Goal: Information Seeking & Learning: Find specific fact

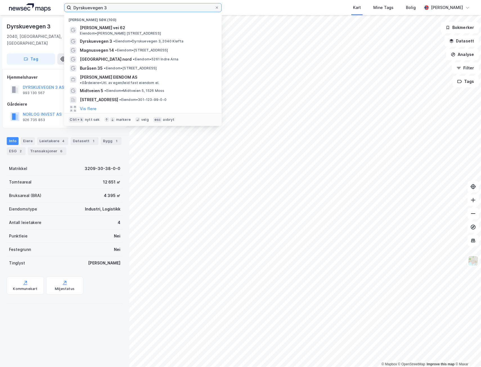
drag, startPoint x: 116, startPoint y: 8, endPoint x: 35, endPoint y: 4, distance: 80.6
click at [28, 10] on div "Dyrskuevegen 3 Nylige søk (100) Hoffsjef Løvenskiolds vei 62 Eiendom • Hoffsjef…" at bounding box center [240, 7] width 481 height 15
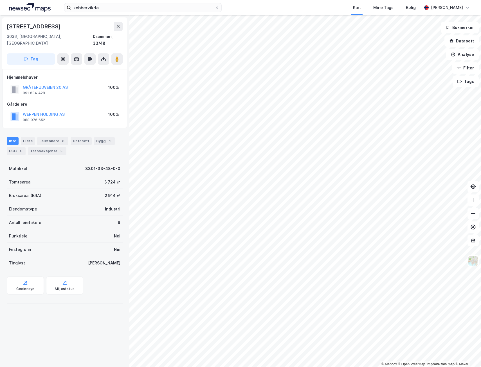
click at [339, 367] on html "kobbervikda Kart Mine Tags Bolig [PERSON_NAME] © Mapbox © OpenStreetMap Improve…" at bounding box center [240, 183] width 481 height 367
click at [29, 137] on div "Eiere" at bounding box center [28, 141] width 14 height 8
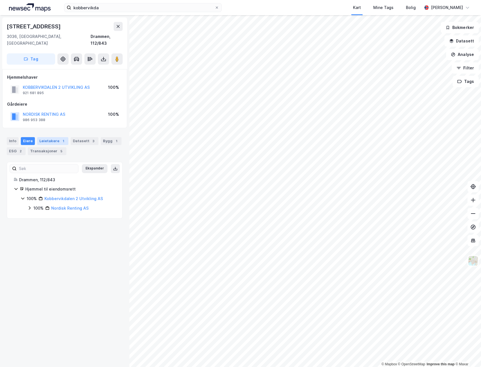
click at [47, 137] on div "Leietakere 1" at bounding box center [52, 141] width 31 height 8
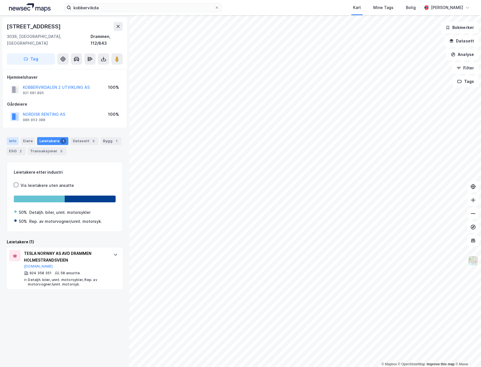
click at [11, 137] on div "Info" at bounding box center [13, 141] width 12 height 8
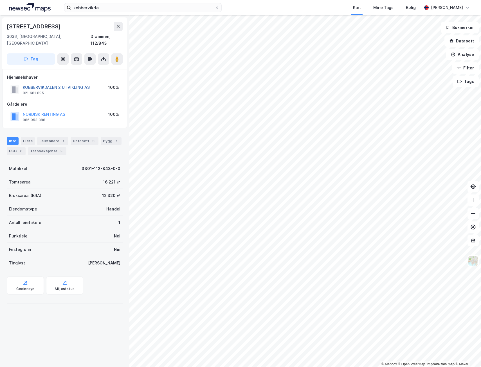
click at [0, 0] on button "KOBBERVIKDALEN 2 UTVIKLING AS" at bounding box center [0, 0] width 0 height 0
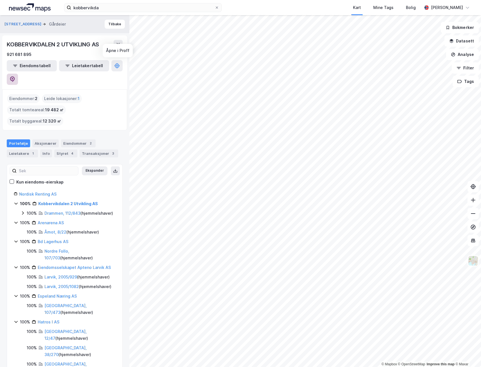
click at [15, 77] on icon at bounding box center [13, 80] width 6 height 6
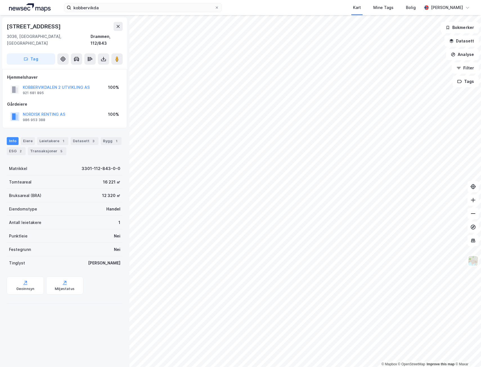
drag, startPoint x: 27, startPoint y: 26, endPoint x: 71, endPoint y: 26, distance: 43.9
click at [71, 26] on div "[STREET_ADDRESS]" at bounding box center [65, 26] width 116 height 9
click at [0, 0] on button "NORDISK RENTING AS" at bounding box center [0, 0] width 0 height 0
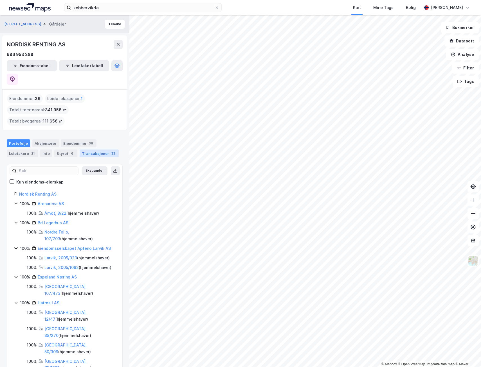
click at [93, 150] on div "Transaksjoner 33" at bounding box center [99, 154] width 39 height 8
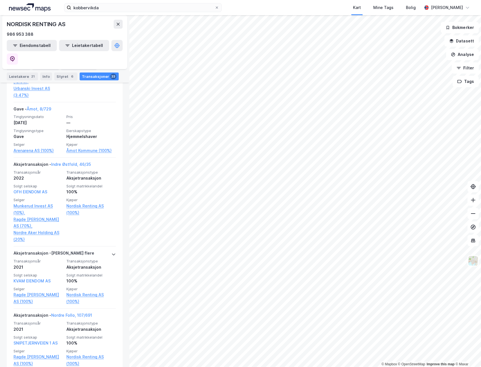
scroll to position [506, 0]
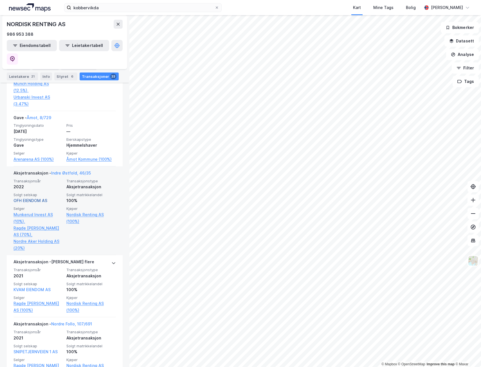
click at [29, 198] on link "OFH EIENDOM AS" at bounding box center [31, 200] width 34 height 5
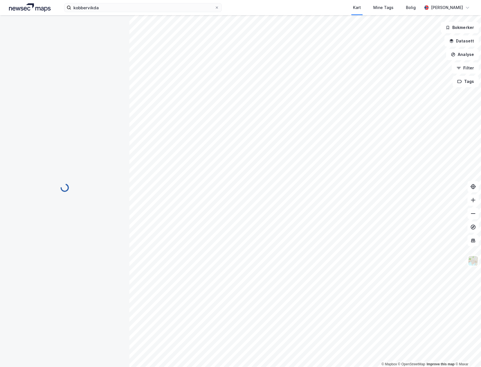
scroll to position [0, 0]
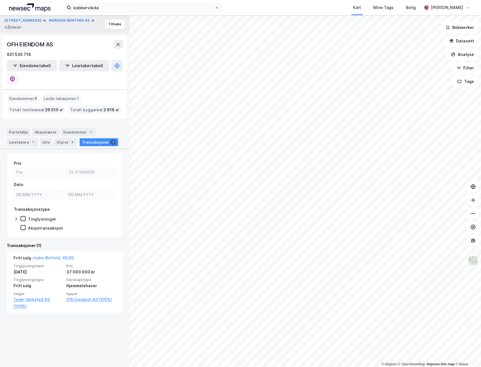
click at [78, 316] on div "Holmestrandsveien 113 NORDISK RENTING AS Gårdeier Tilbake OFH EIENDOM AS 921 53…" at bounding box center [64, 191] width 129 height 352
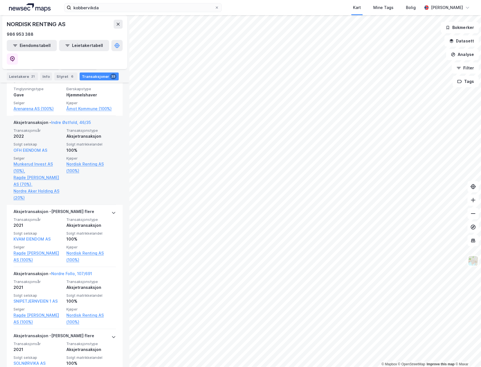
scroll to position [534, 0]
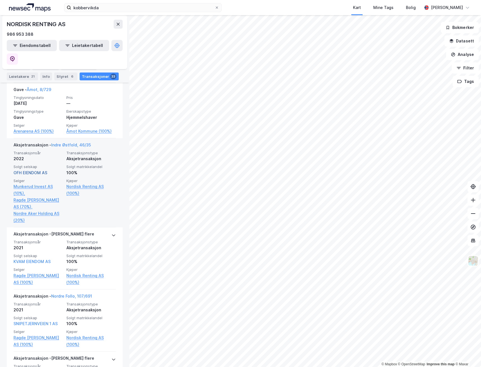
click at [33, 170] on link "OFH EIENDOM AS" at bounding box center [31, 172] width 34 height 5
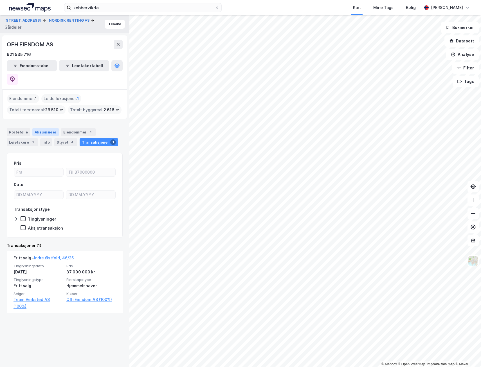
click at [40, 128] on div "Aksjonærer" at bounding box center [45, 132] width 26 height 8
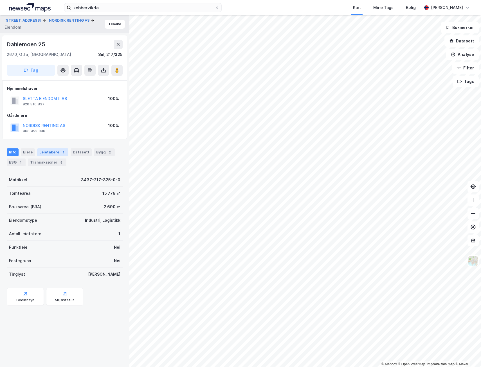
click at [51, 154] on div "Leietakere 1" at bounding box center [52, 153] width 31 height 8
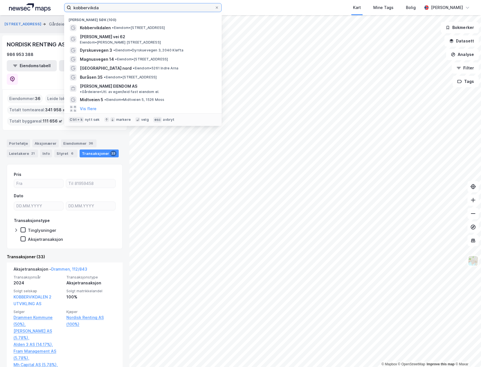
drag, startPoint x: 107, startPoint y: 8, endPoint x: 28, endPoint y: 13, distance: 79.0
click at [28, 13] on div "kobbervikda Nylige søk (100) [GEOGRAPHIC_DATA] • Eiendom • [STREET_ADDRESS] • H…" at bounding box center [240, 7] width 481 height 15
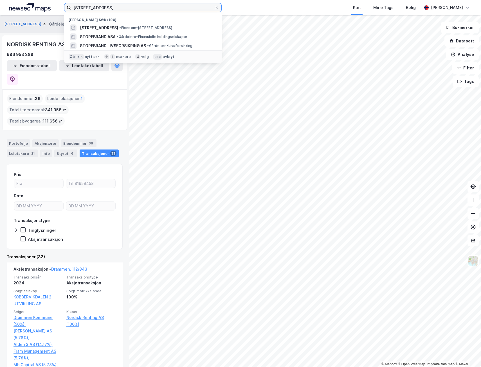
type input "[STREET_ADDRESS]"
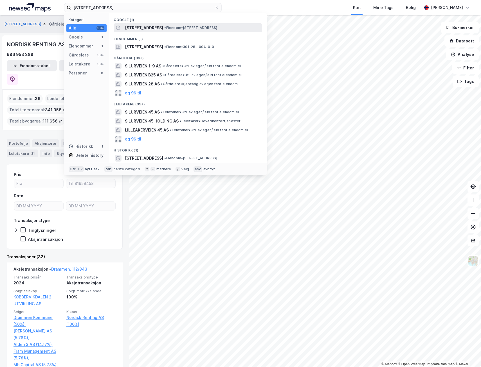
click at [148, 26] on span "[STREET_ADDRESS]" at bounding box center [144, 27] width 38 height 7
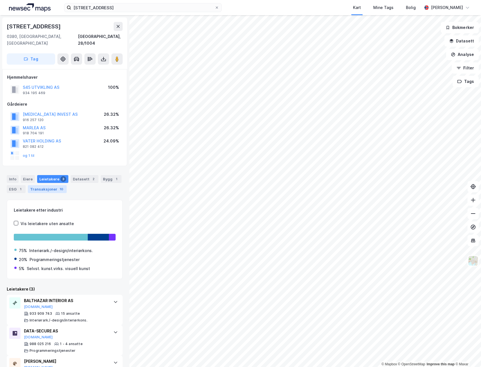
click at [48, 185] on div "Transaksjoner 10" at bounding box center [47, 189] width 39 height 8
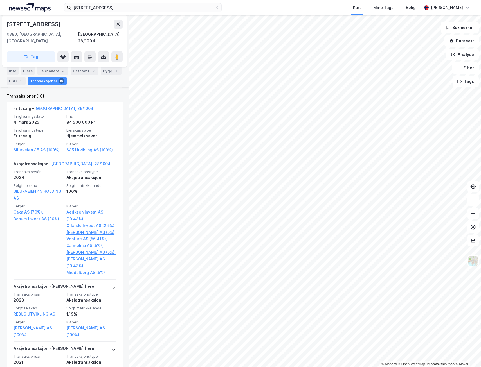
scroll to position [225, 0]
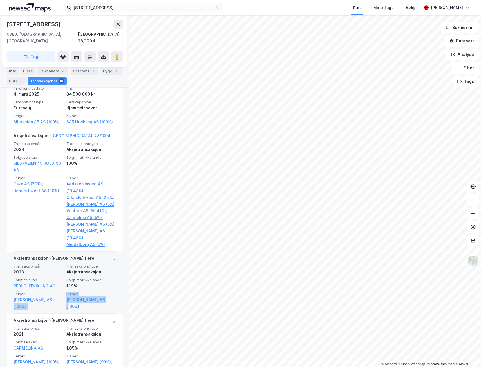
drag, startPoint x: 60, startPoint y: 305, endPoint x: 63, endPoint y: 313, distance: 8.1
click at [63, 313] on div "Aksjetransaksjon - Gjelder flere Transaksjonsår 2023 Transaksjonstype Aksjetran…" at bounding box center [65, 283] width 102 height 62
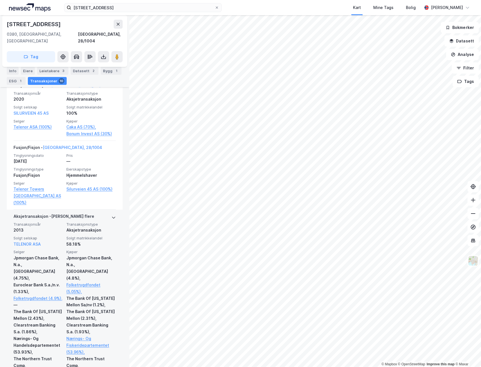
scroll to position [619, 0]
